Goal: Submit feedback/report problem: Leave review/rating

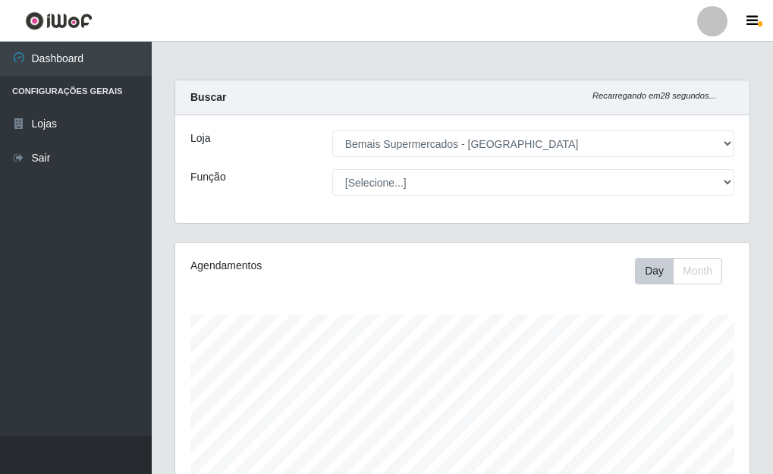
select select "249"
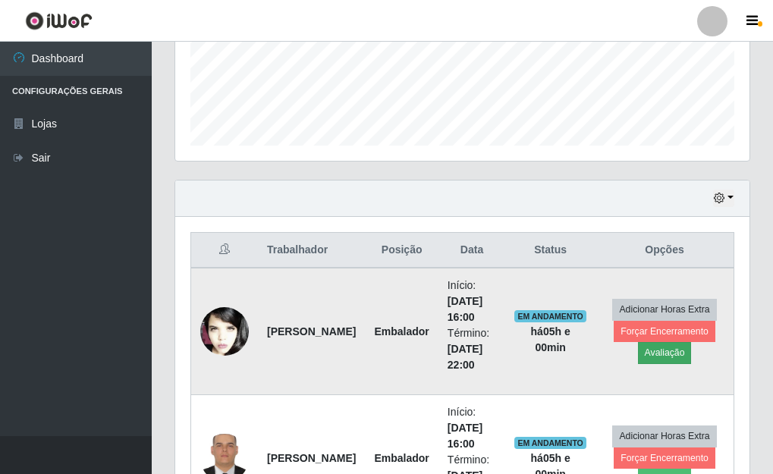
scroll to position [365, 0]
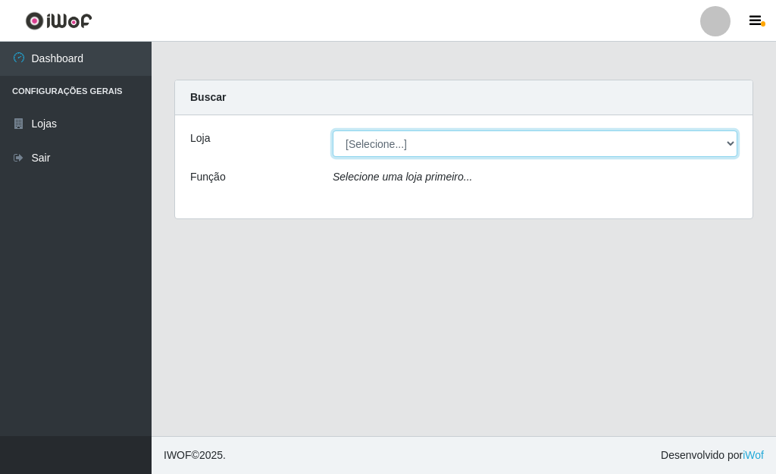
click at [724, 144] on select "[Selecione...] Bemais Supermercados - [GEOGRAPHIC_DATA]" at bounding box center [535, 143] width 405 height 27
select select "249"
click at [333, 130] on select "[Selecione...] Bemais Supermercados - Três Ruas" at bounding box center [535, 143] width 405 height 27
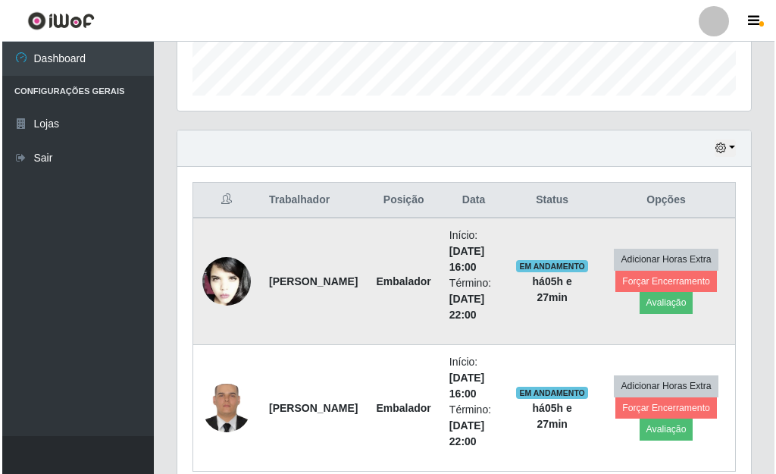
scroll to position [455, 0]
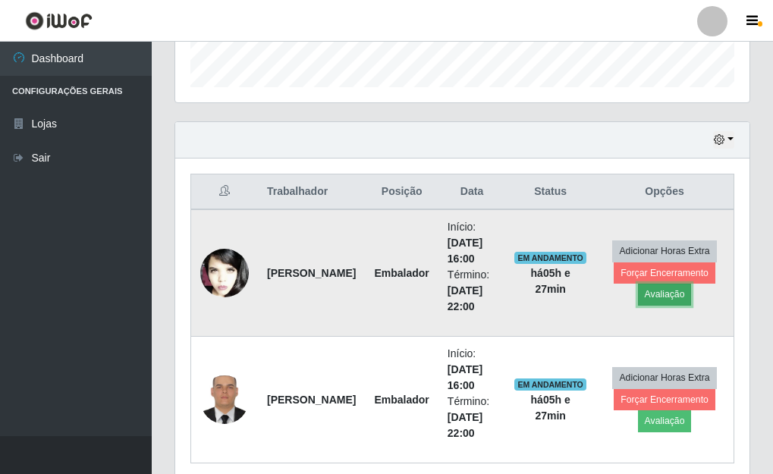
click at [660, 296] on button "Avaliação" at bounding box center [665, 294] width 54 height 21
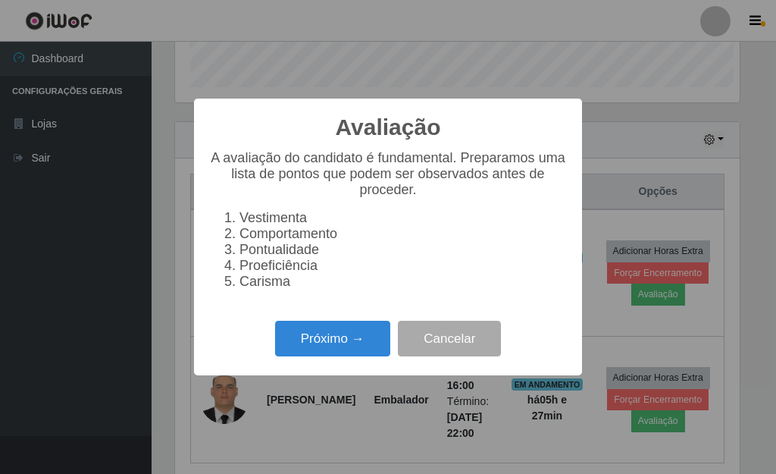
scroll to position [315, 565]
click at [305, 352] on button "Próximo →" at bounding box center [332, 339] width 115 height 36
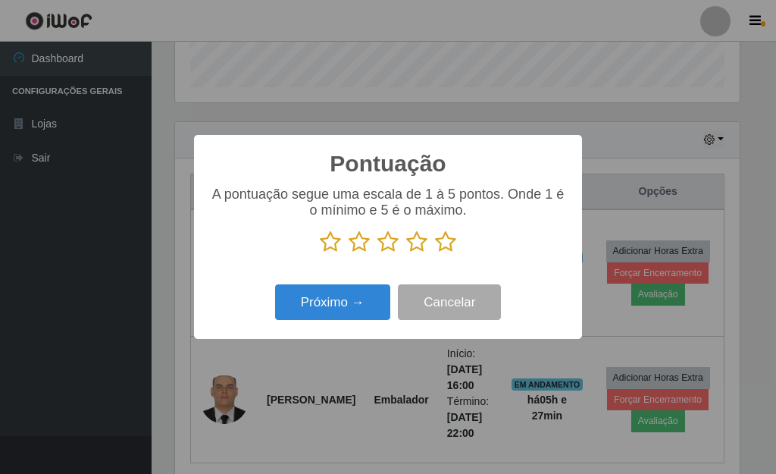
click at [441, 242] on icon at bounding box center [445, 241] width 21 height 23
click at [435, 253] on input "radio" at bounding box center [435, 253] width 0 height 0
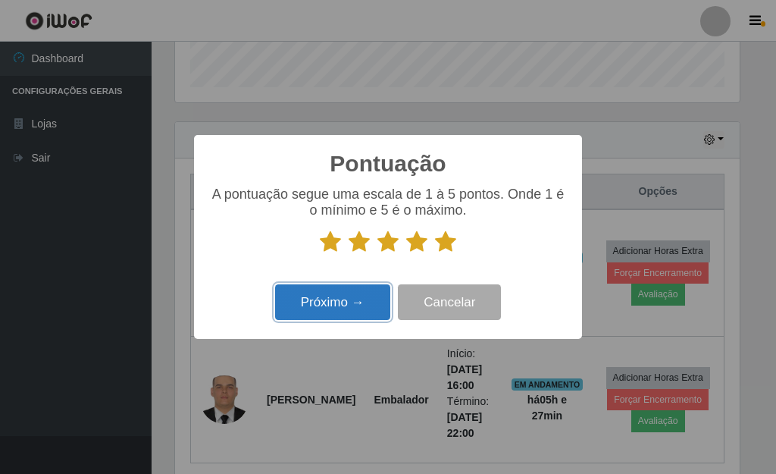
click at [328, 305] on button "Próximo →" at bounding box center [332, 302] width 115 height 36
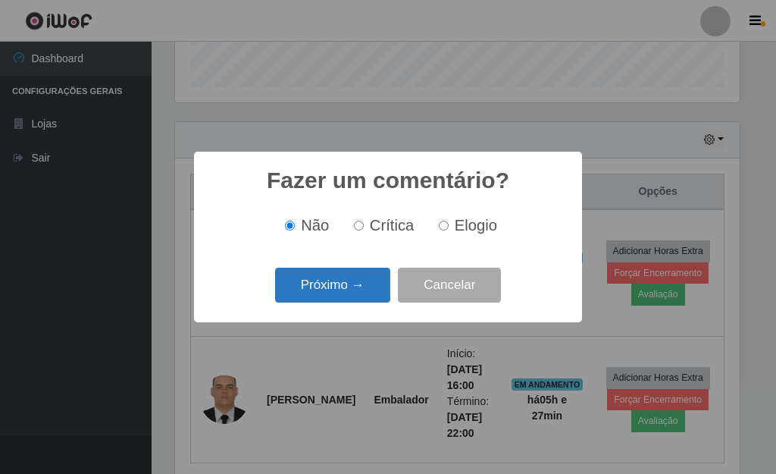
click at [350, 281] on button "Próximo →" at bounding box center [332, 286] width 115 height 36
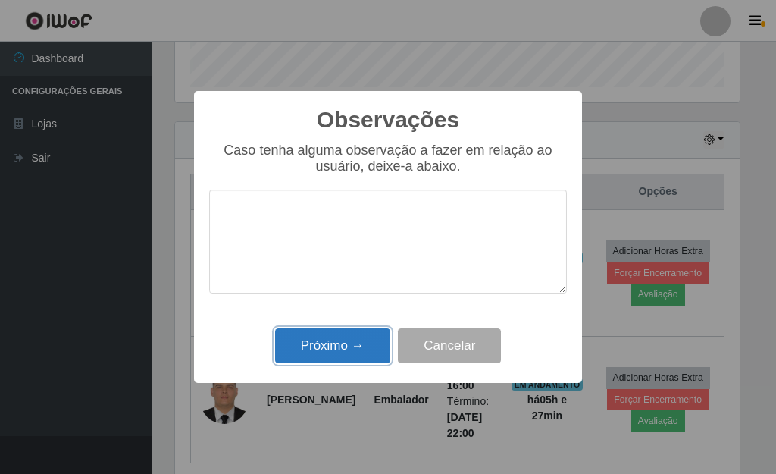
drag, startPoint x: 362, startPoint y: 353, endPoint x: 408, endPoint y: 378, distance: 51.9
click at [362, 353] on button "Próximo →" at bounding box center [332, 346] width 115 height 36
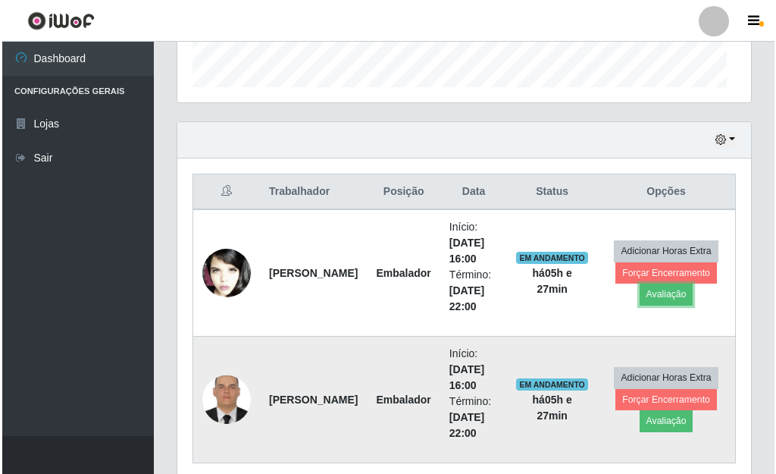
scroll to position [315, 574]
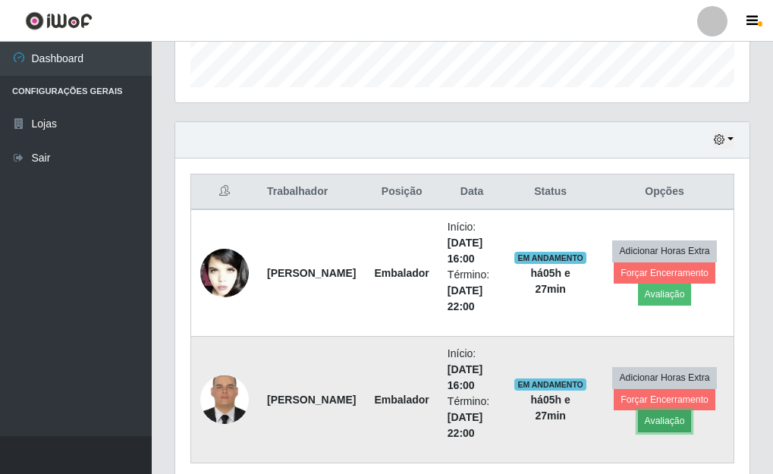
click at [654, 419] on button "Avaliação" at bounding box center [665, 420] width 54 height 21
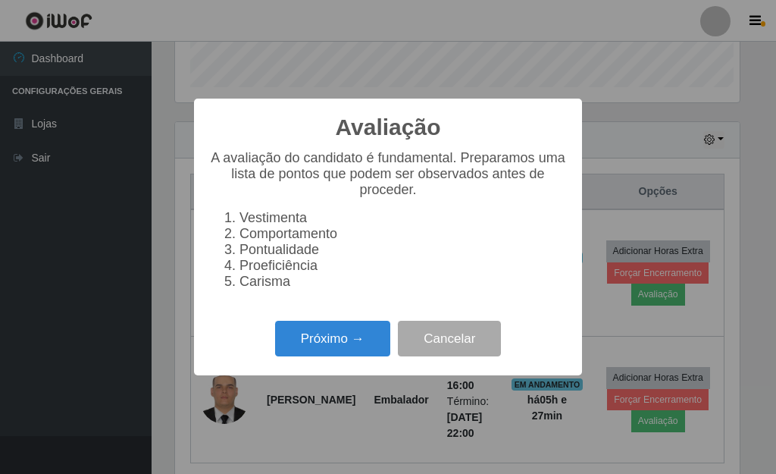
scroll to position [315, 565]
click at [365, 356] on button "Próximo →" at bounding box center [332, 339] width 115 height 36
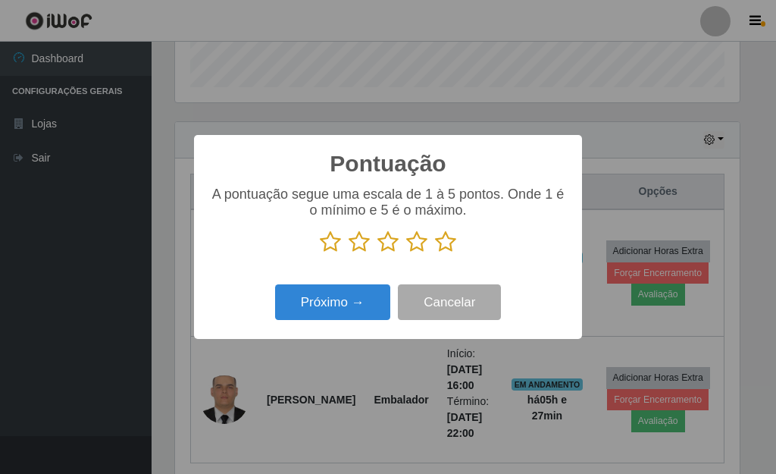
scroll to position [757891, 757640]
click at [436, 247] on icon at bounding box center [445, 241] width 21 height 23
click at [435, 253] on input "radio" at bounding box center [435, 253] width 0 height 0
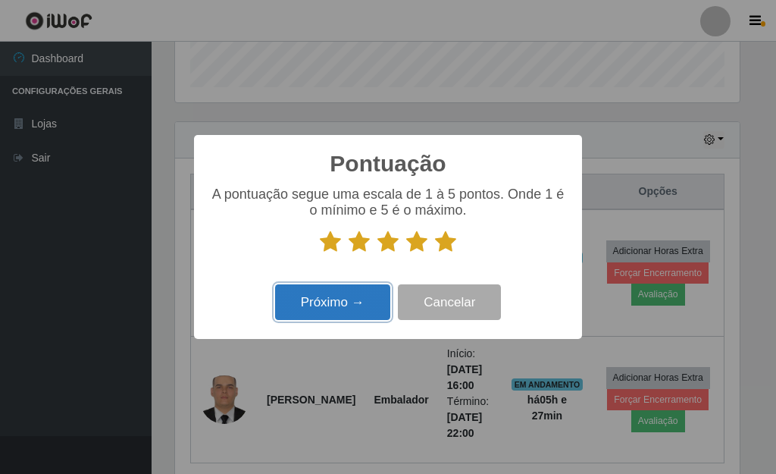
click at [365, 287] on button "Próximo →" at bounding box center [332, 302] width 115 height 36
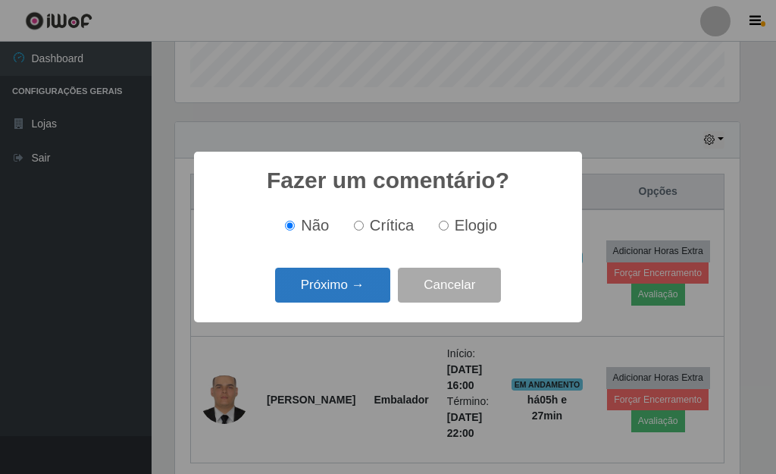
click at [360, 290] on button "Próximo →" at bounding box center [332, 286] width 115 height 36
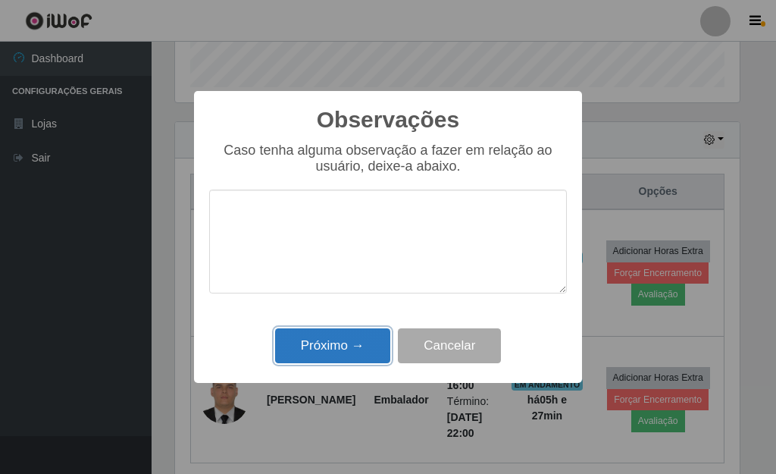
click at [356, 340] on button "Próximo →" at bounding box center [332, 346] width 115 height 36
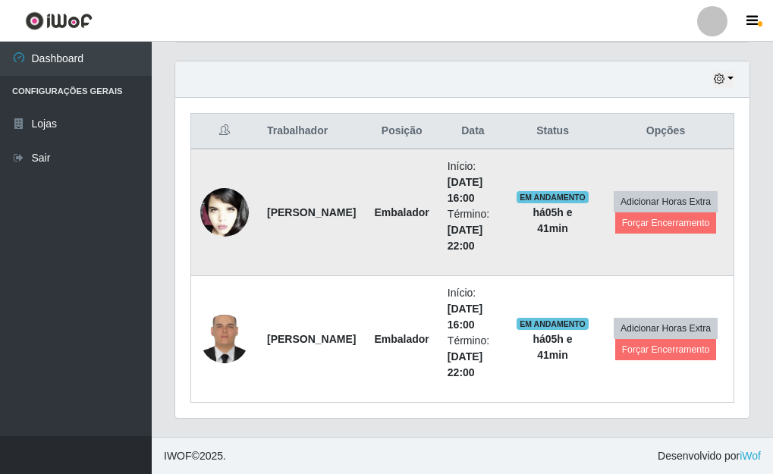
scroll to position [516, 0]
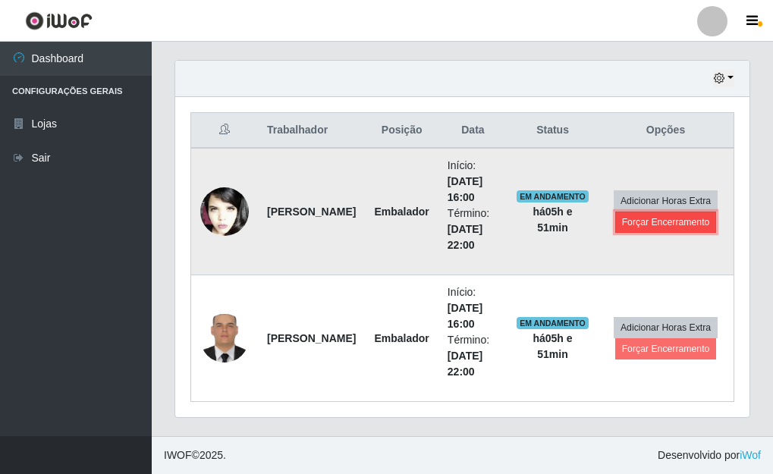
click at [667, 213] on button "Forçar Encerramento" at bounding box center [666, 222] width 102 height 21
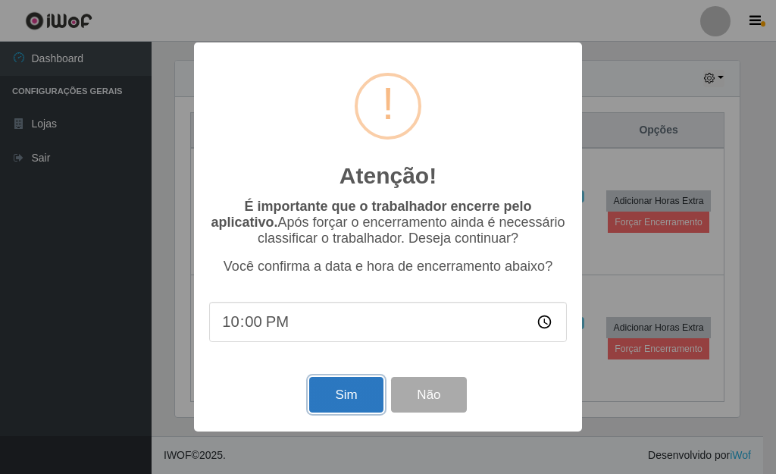
click at [362, 387] on button "Sim" at bounding box center [346, 395] width 74 height 36
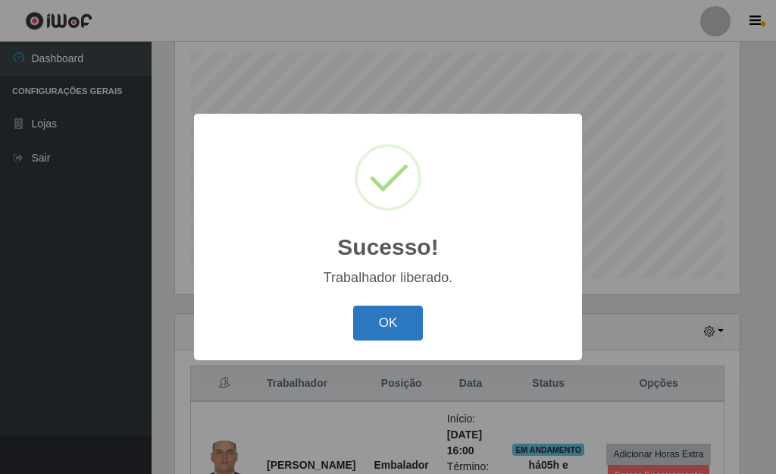
click at [408, 320] on button "OK" at bounding box center [388, 324] width 71 height 36
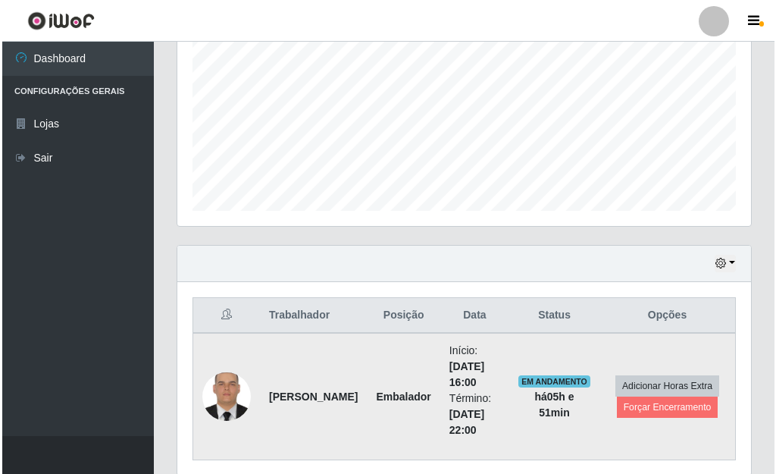
scroll to position [390, 0]
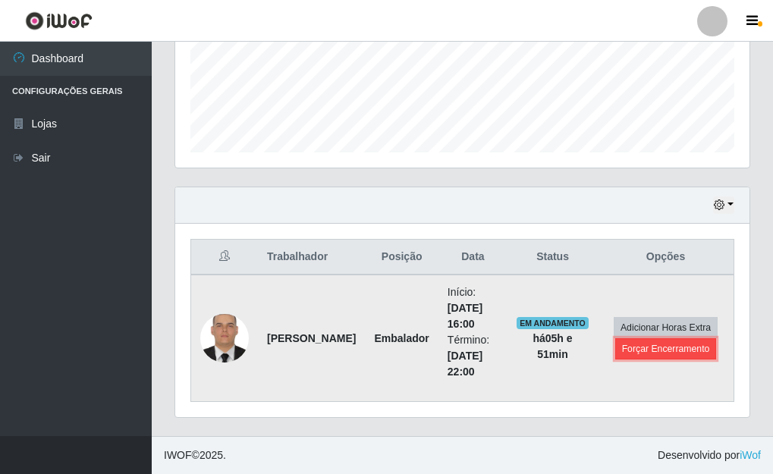
click at [683, 346] on button "Forçar Encerramento" at bounding box center [666, 348] width 102 height 21
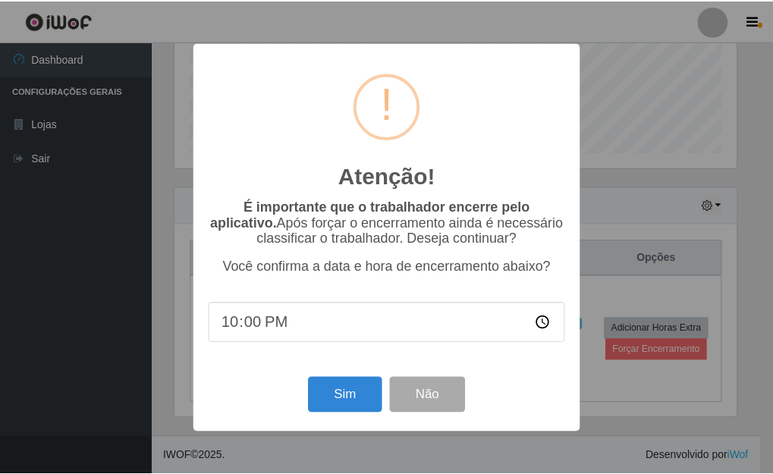
scroll to position [315, 565]
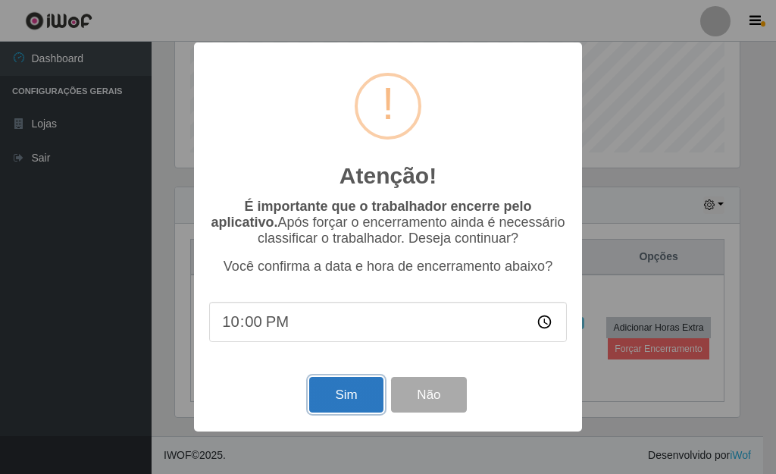
click at [330, 386] on button "Sim" at bounding box center [346, 395] width 74 height 36
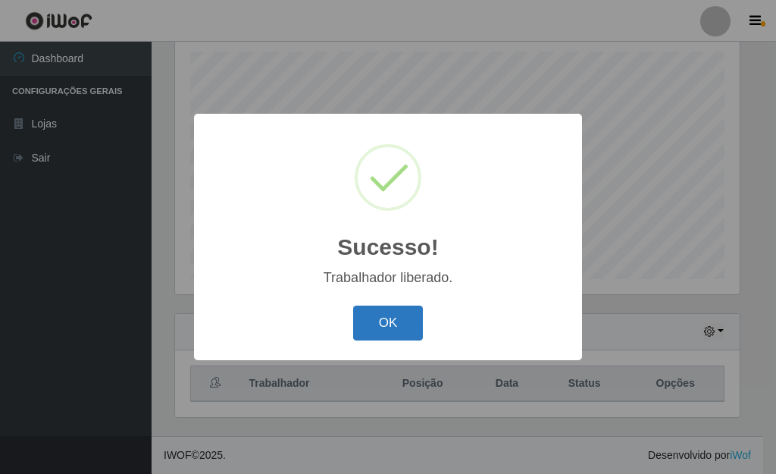
click at [406, 333] on button "OK" at bounding box center [388, 324] width 71 height 36
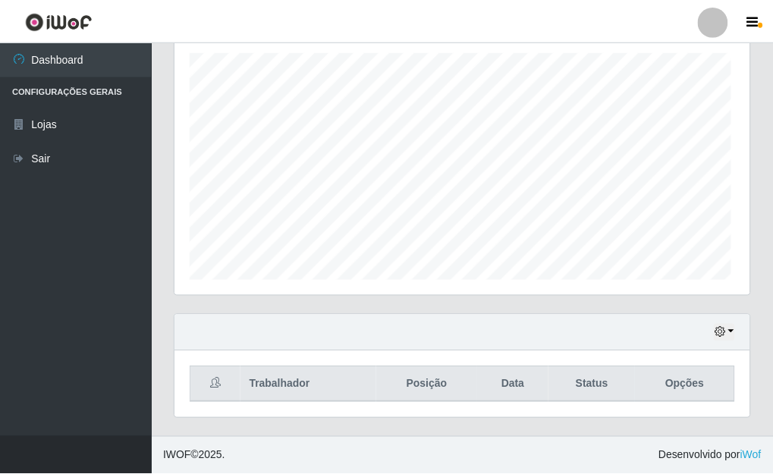
scroll to position [315, 574]
